Goal: Transaction & Acquisition: Subscribe to service/newsletter

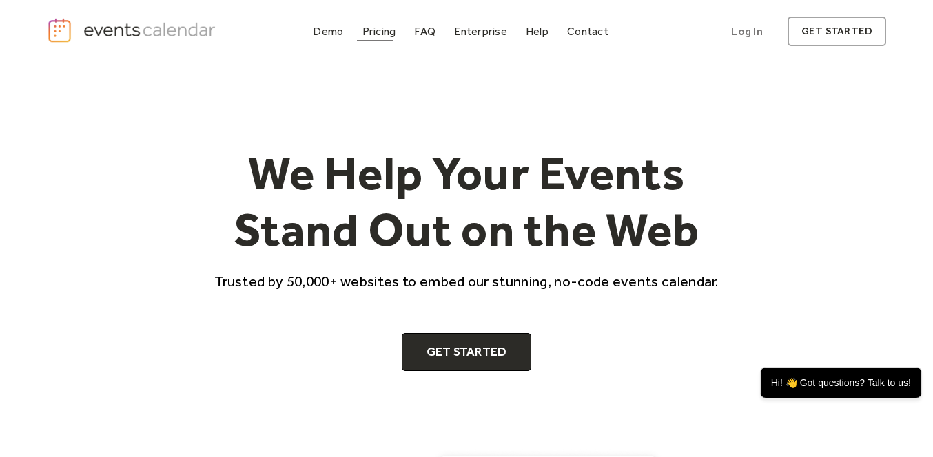
click at [386, 33] on div "Pricing" at bounding box center [379, 32] width 34 height 8
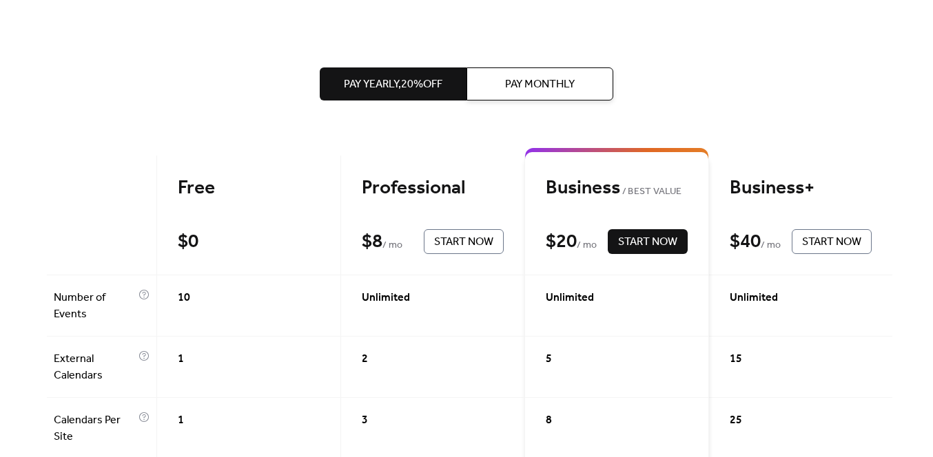
scroll to position [246, 0]
click at [532, 85] on span "Pay Monthly" at bounding box center [540, 84] width 70 height 17
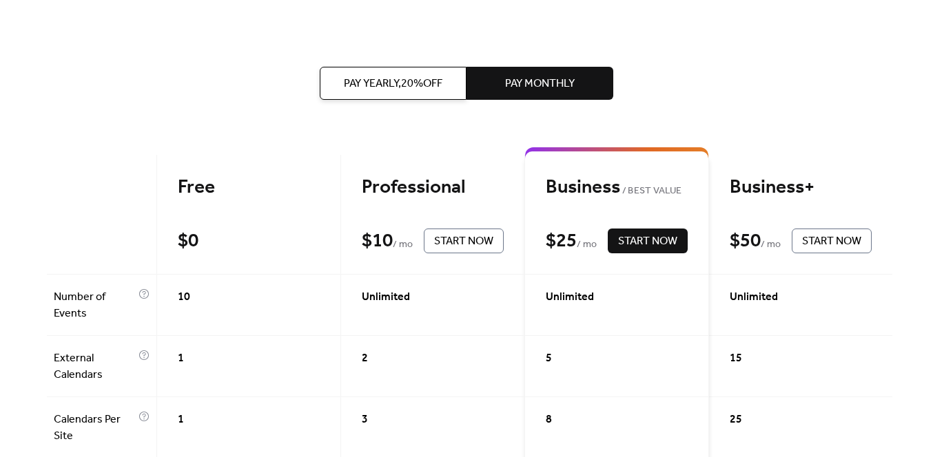
click at [417, 87] on span "Pay Yearly, 20% off" at bounding box center [393, 84] width 98 height 17
